Goal: Transaction & Acquisition: Book appointment/travel/reservation

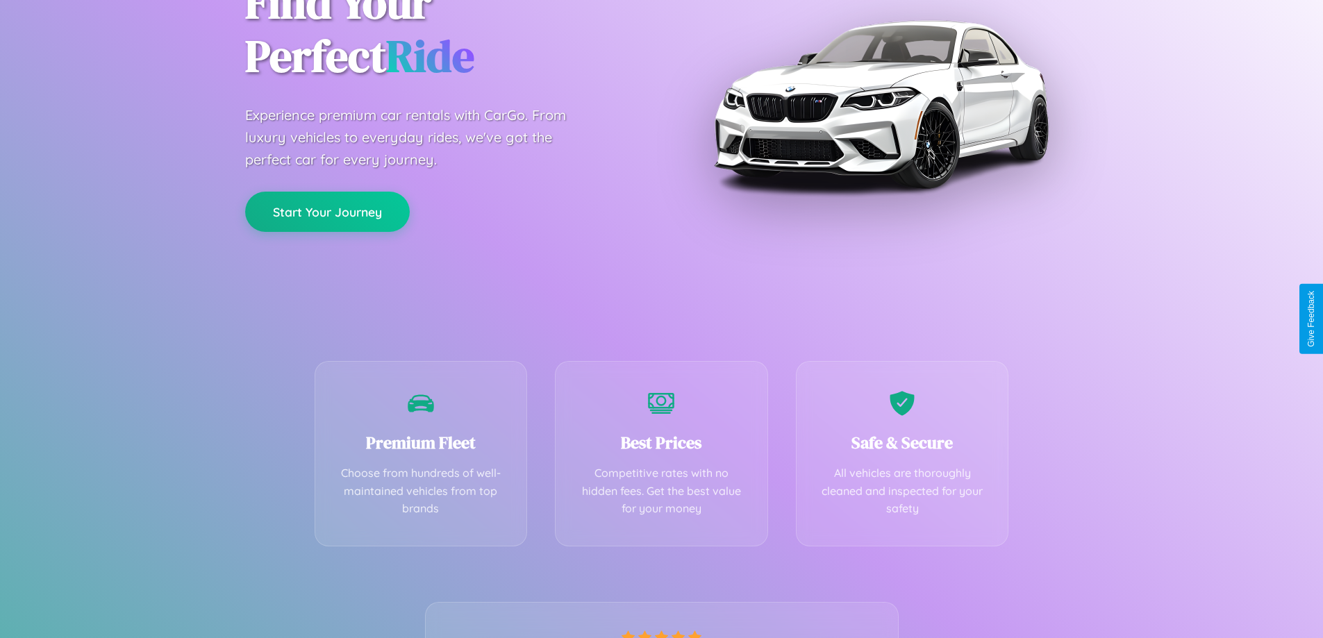
scroll to position [274, 0]
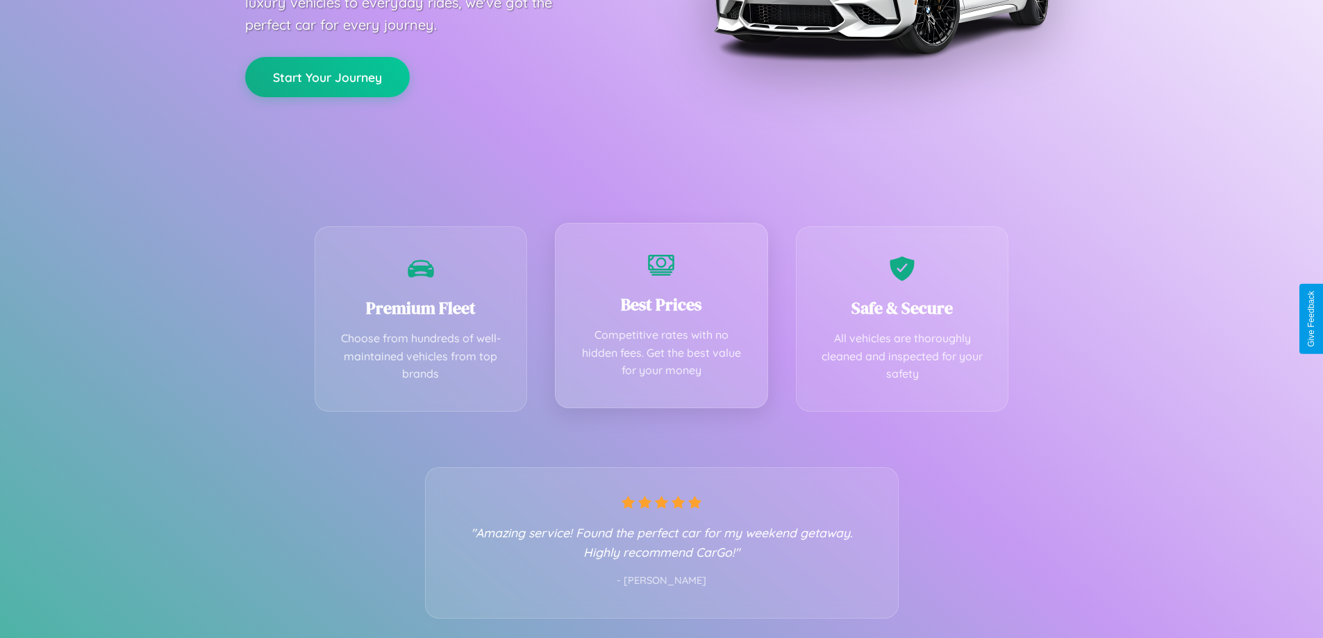
click at [661, 319] on div "Best Prices Competitive rates with no hidden fees. Get the best value for your …" at bounding box center [661, 315] width 213 height 185
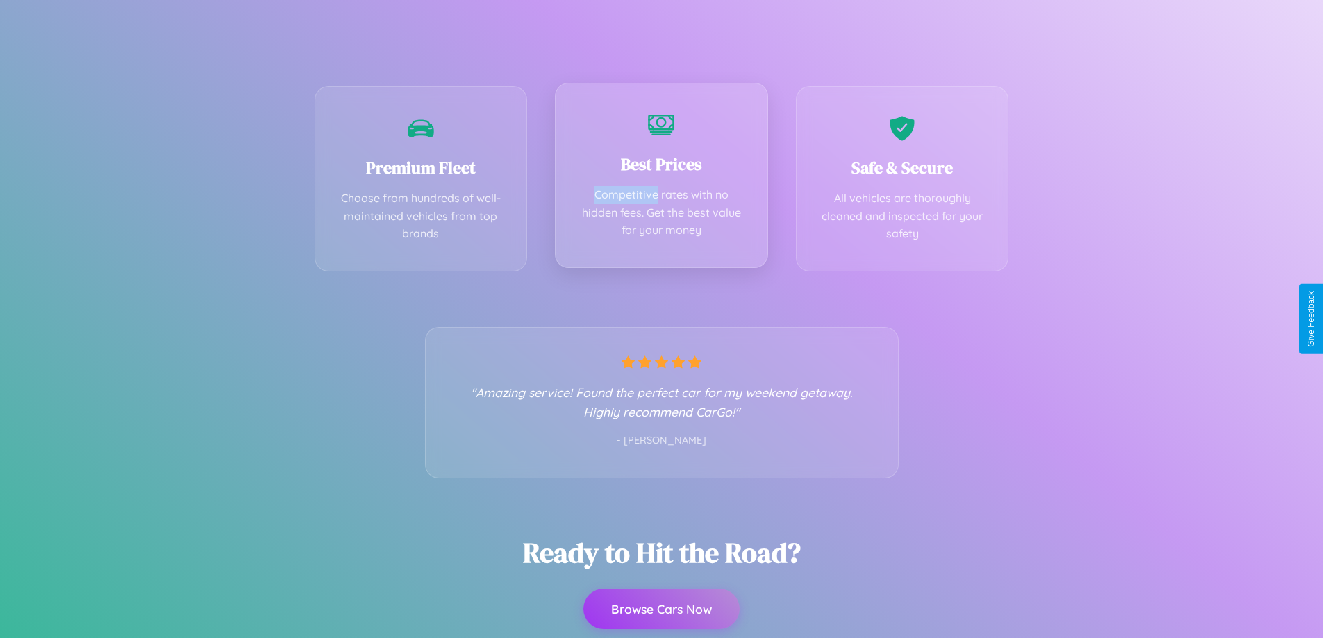
scroll to position [0, 0]
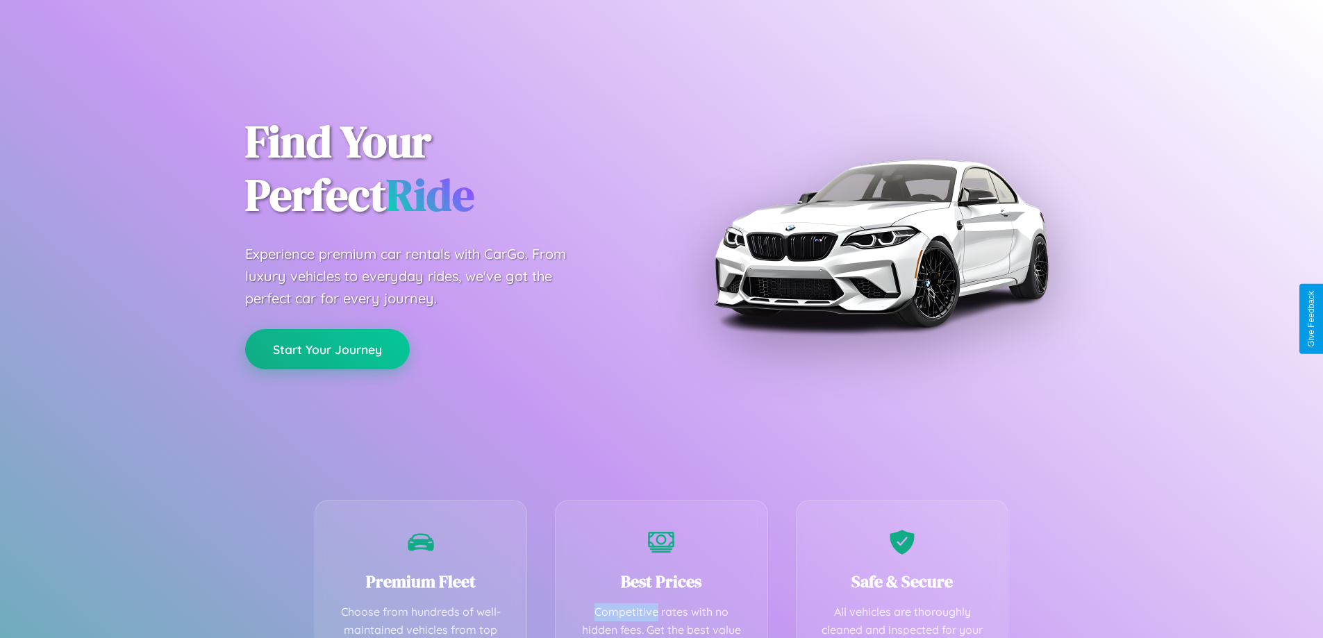
click at [327, 349] on button "Start Your Journey" at bounding box center [327, 349] width 165 height 40
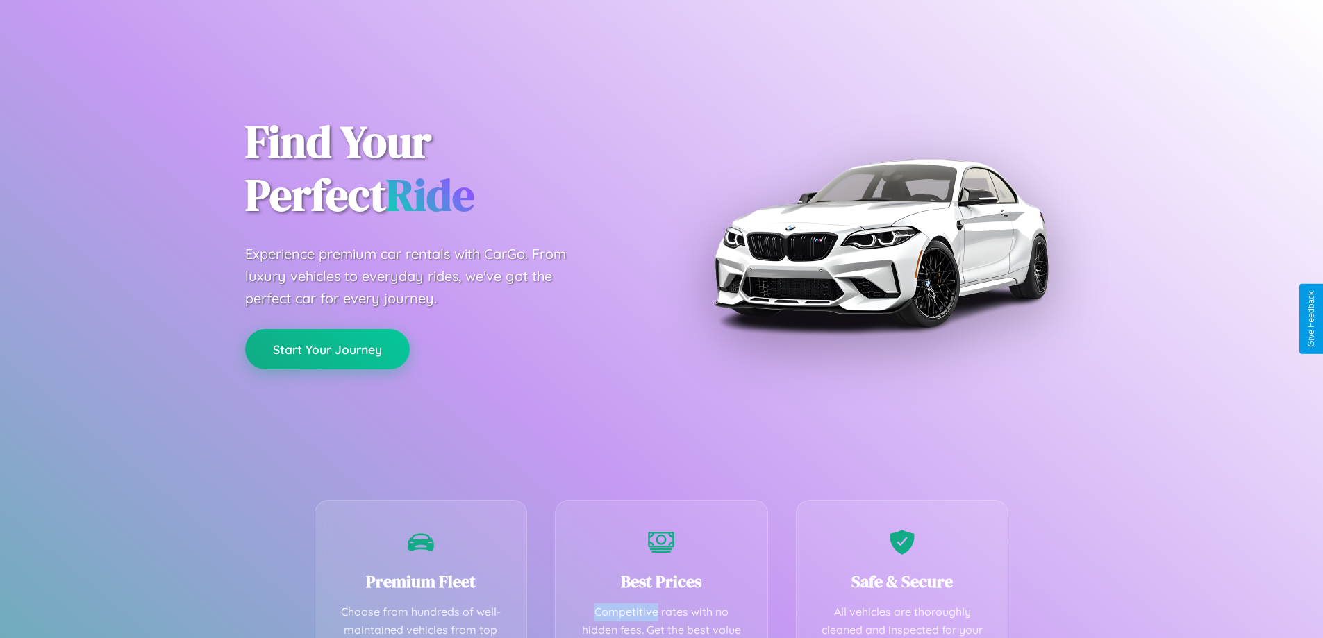
click at [327, 349] on button "Start Your Journey" at bounding box center [327, 349] width 165 height 40
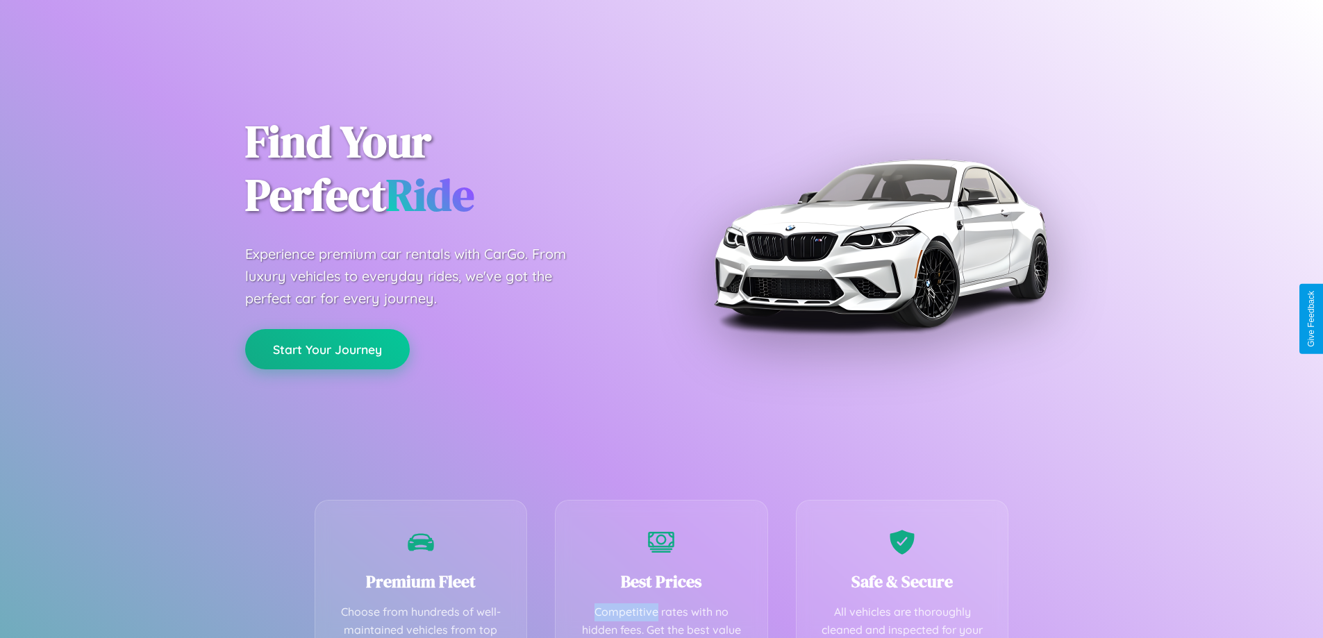
click at [327, 349] on button "Start Your Journey" at bounding box center [327, 349] width 165 height 40
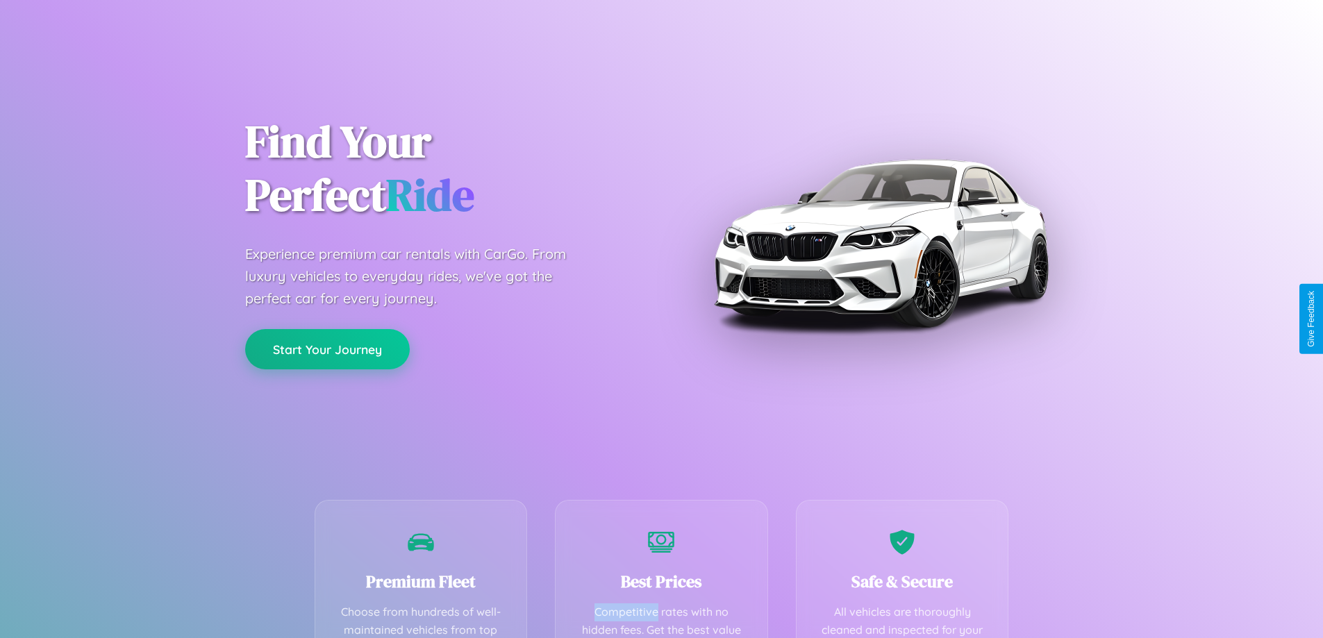
click at [327, 349] on button "Start Your Journey" at bounding box center [327, 349] width 165 height 40
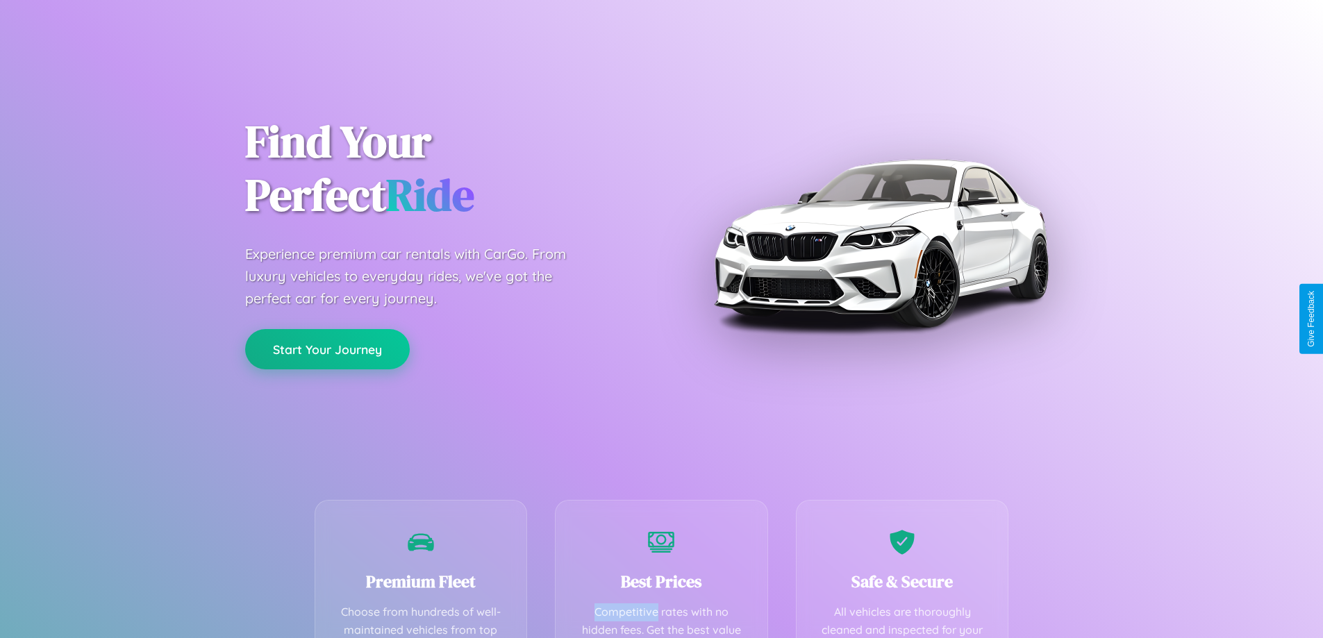
click at [327, 349] on button "Start Your Journey" at bounding box center [327, 349] width 165 height 40
